Goal: Task Accomplishment & Management: Use online tool/utility

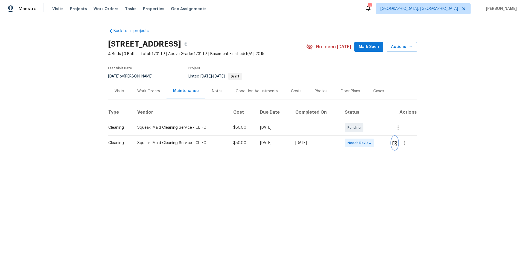
click at [397, 143] on button "button" at bounding box center [395, 142] width 6 height 13
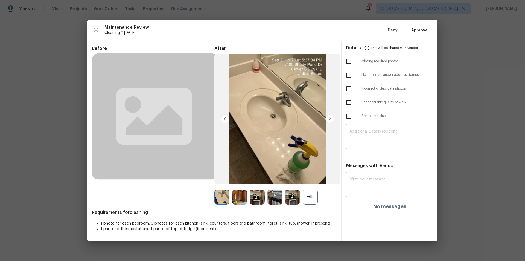
click at [308, 199] on div "+65" at bounding box center [310, 196] width 15 height 15
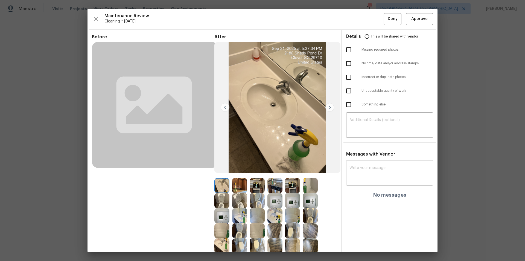
click at [377, 182] on div "x ​" at bounding box center [389, 173] width 87 height 24
paste textarea "Maintenance Audit Team: Hello! Unfortunately, this Cleaning visit completed on …"
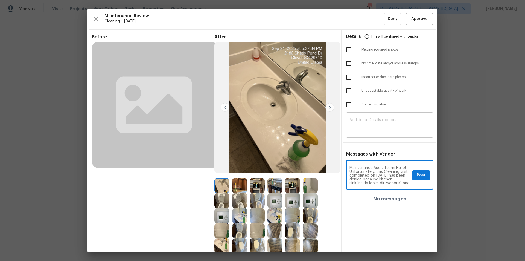
type textarea "Maintenance Audit Team: Hello! Unfortunately, this Cleaning visit completed on …"
click at [381, 126] on textarea at bounding box center [390, 125] width 80 height 15
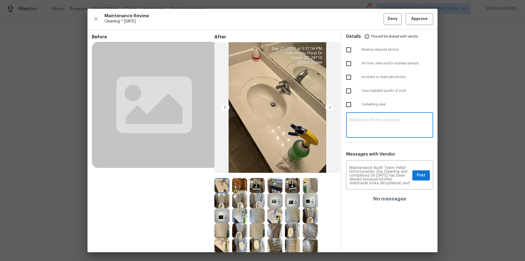
paste textarea "Maintenance Audit Team: Hello! Unfortunately, this Cleaning visit completed on …"
type textarea "Maintenance Audit Team: Hello! Unfortunately, this Cleaning visit completed on …"
click at [344, 93] on input "checkbox" at bounding box center [348, 90] width 11 height 11
checkbox input "true"
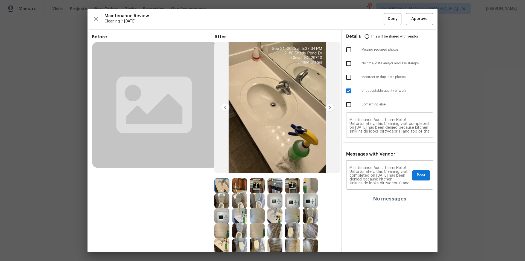
click at [372, 120] on textarea "Maintenance Audit Team: Hello! Unfortunately, this Cleaning visit completed on …" at bounding box center [390, 125] width 80 height 15
click at [417, 175] on span "Post" at bounding box center [421, 175] width 9 height 7
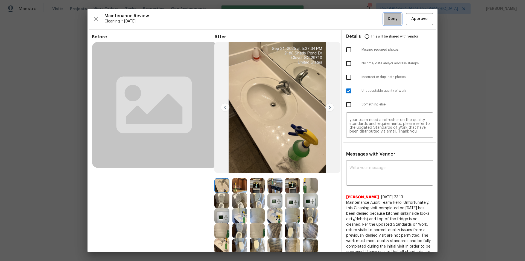
click at [388, 19] on span "Deny" at bounding box center [393, 19] width 10 height 7
